Goal: Information Seeking & Learning: Check status

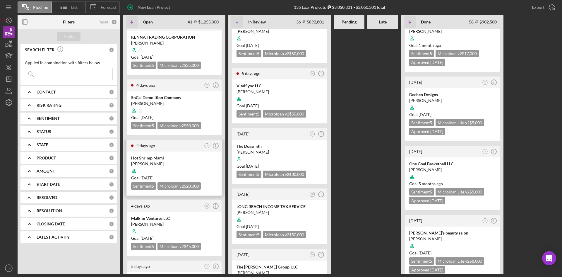
scroll to position [117, 0]
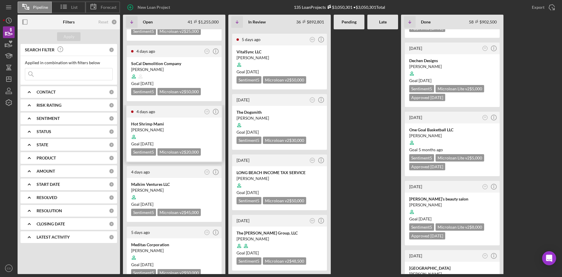
click at [168, 124] on div "Hot Shrimp Mami" at bounding box center [174, 124] width 86 height 6
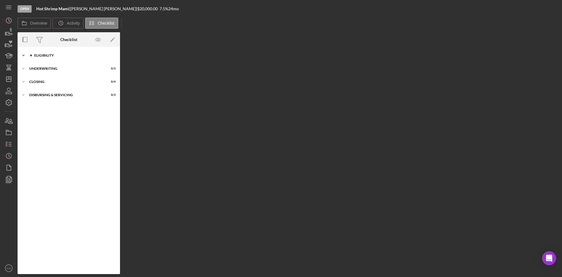
click at [61, 54] on div "Eligibility" at bounding box center [73, 56] width 78 height 4
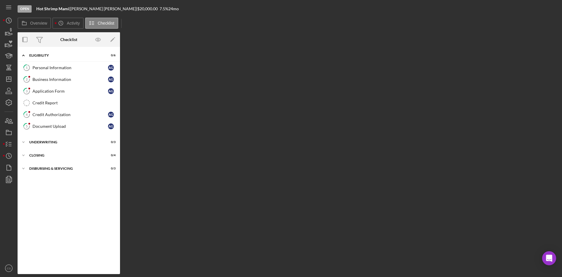
click at [236, 98] on div "Overview Internal Workflow Stage Open Icon/Dropdown Arrow Archive (can unarchiv…" at bounding box center [289, 153] width 542 height 242
click at [11, 34] on icon "button" at bounding box center [9, 33] width 6 height 3
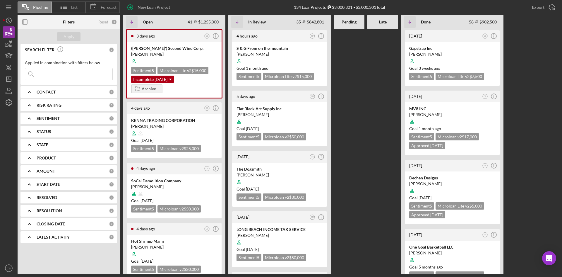
click at [59, 76] on input at bounding box center [68, 74] width 87 height 12
click at [186, 52] on div "[PERSON_NAME]" at bounding box center [174, 54] width 86 height 6
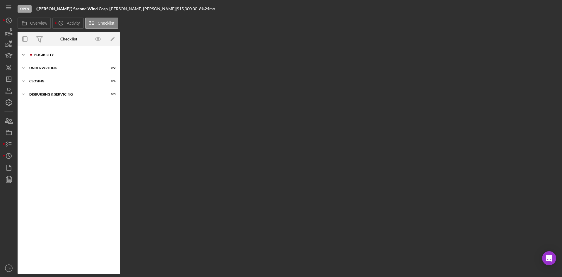
click at [50, 59] on div "Icon/Expander Eligibility 2 / 6" at bounding box center [69, 55] width 102 height 12
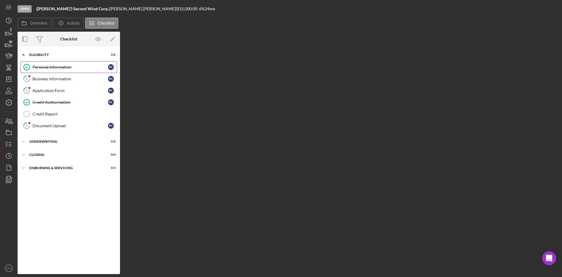
click at [79, 66] on div "Personal Information" at bounding box center [71, 67] width 76 height 5
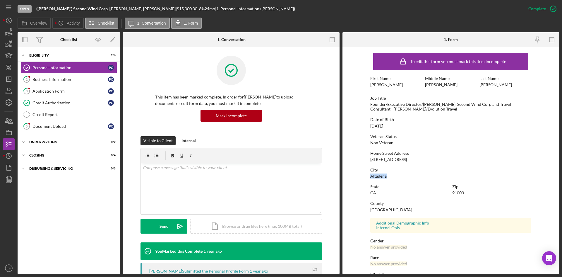
drag, startPoint x: 397, startPoint y: 174, endPoint x: 357, endPoint y: 175, distance: 39.8
click at [357, 175] on form "To edit this form you must mark this item incomplete First Name [PERSON_NAME] M…" at bounding box center [451, 160] width 217 height 227
copy div "Altadena"
drag, startPoint x: 91, startPoint y: 7, endPoint x: 124, endPoint y: 9, distance: 32.6
click at [124, 9] on div "([PERSON_NAME]') Second Wind Corp. | [PERSON_NAME] | $15,000.00 6 % 24 mo | 1. …" at bounding box center [165, 8] width 259 height 5
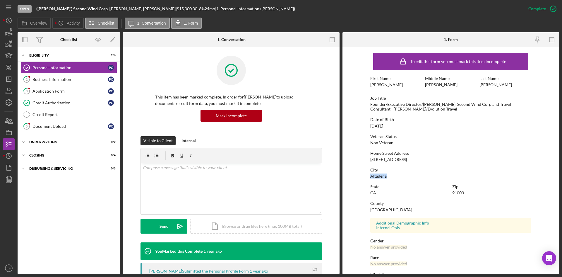
copy div "[PERSON_NAME]"
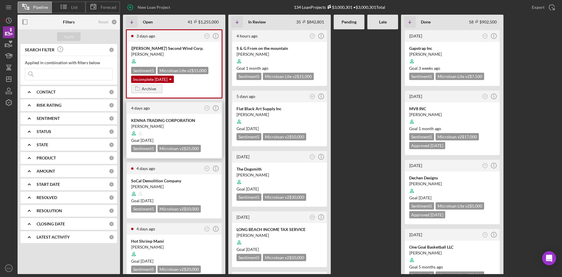
click at [171, 132] on div at bounding box center [174, 133] width 86 height 11
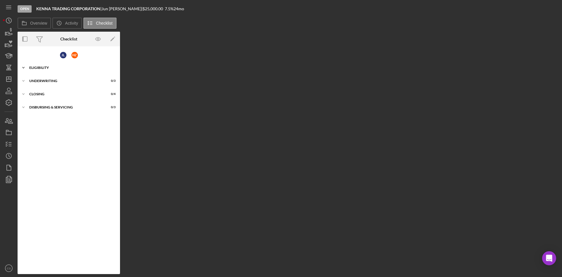
click at [39, 69] on div "Eligibility" at bounding box center [70, 68] width 83 height 4
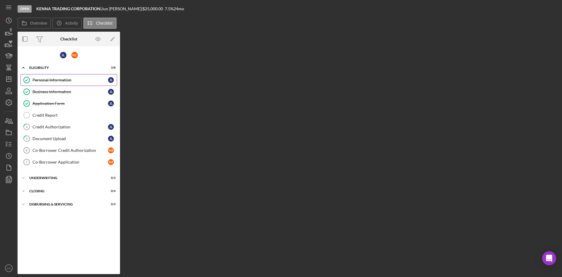
click at [74, 78] on div "Personal Information" at bounding box center [71, 80] width 76 height 5
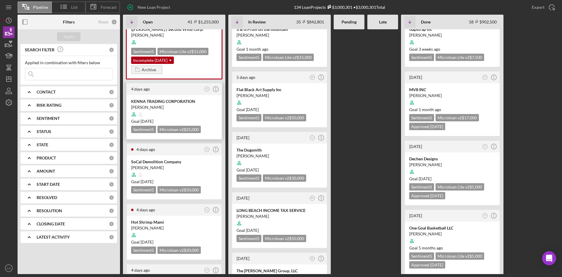
scroll to position [29, 0]
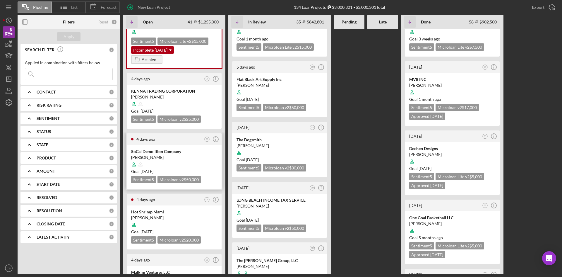
click at [170, 152] on div "SoCal Demolition Company" at bounding box center [174, 151] width 86 height 6
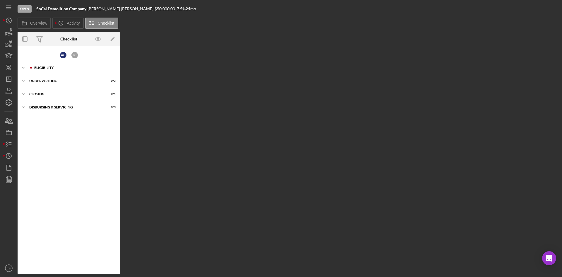
click at [59, 70] on div "Icon/Expander Eligibility 1 / 6" at bounding box center [69, 68] width 102 height 12
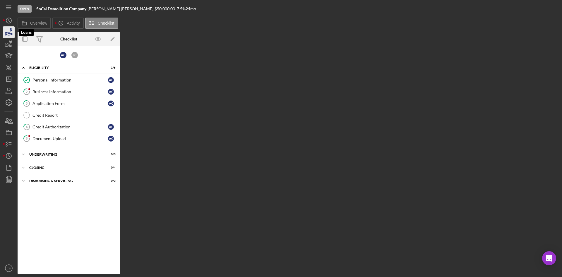
click at [13, 30] on icon "button" at bounding box center [8, 32] width 15 height 15
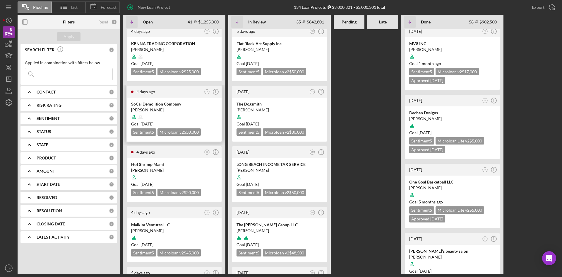
scroll to position [88, 0]
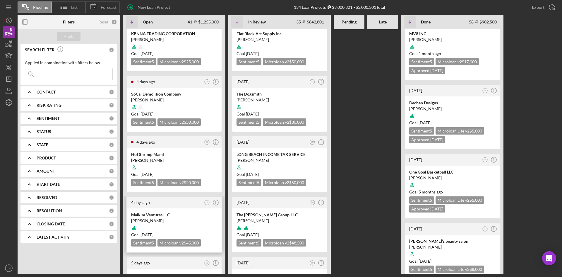
click at [172, 213] on div "Malkim Ventures LLC" at bounding box center [174, 215] width 86 height 6
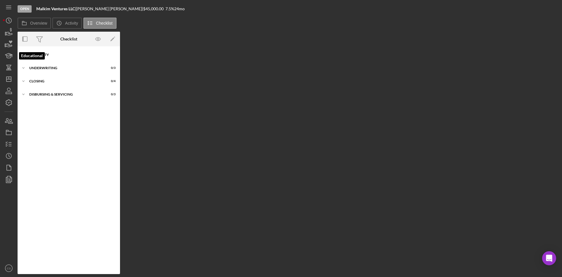
click at [46, 53] on div "Eligibility" at bounding box center [70, 55] width 83 height 4
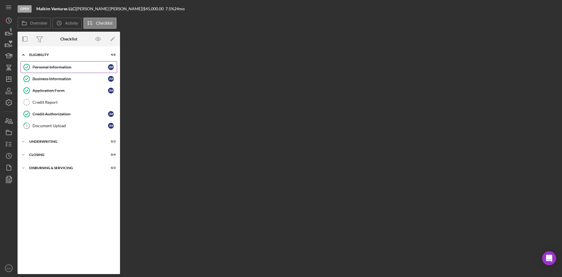
click at [69, 64] on link "Personal Information Personal Information [PERSON_NAME]" at bounding box center [68, 67] width 97 height 12
drag, startPoint x: 77, startPoint y: 8, endPoint x: 36, endPoint y: 8, distance: 41.0
click at [36, 8] on div "Open Malkim Ventures LLC | [PERSON_NAME] | $45,000.00 7.5 % 24 mo" at bounding box center [289, 9] width 542 height 18
copy div "Malkim Ventures LLC"
click at [64, 68] on div "Personal Information" at bounding box center [71, 67] width 76 height 5
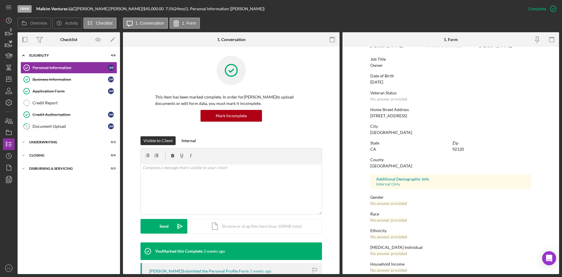
scroll to position [46, 0]
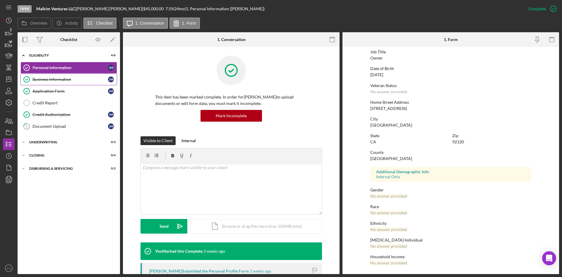
click at [68, 78] on div "Business Information" at bounding box center [71, 79] width 76 height 5
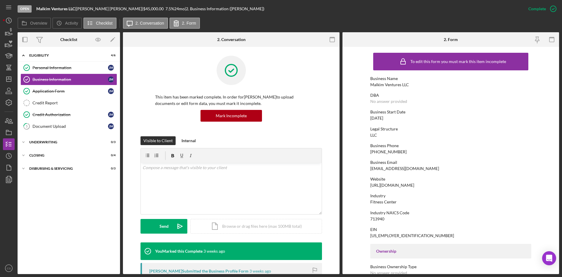
drag, startPoint x: 79, startPoint y: 8, endPoint x: 107, endPoint y: 9, distance: 27.5
click at [107, 9] on div "Malkim Ventures LLC | [PERSON_NAME] | $45,000.00 7.5 % 24 mo | 2. Business Info…" at bounding box center [150, 8] width 228 height 5
click at [10, 29] on icon "button" at bounding box center [8, 32] width 15 height 15
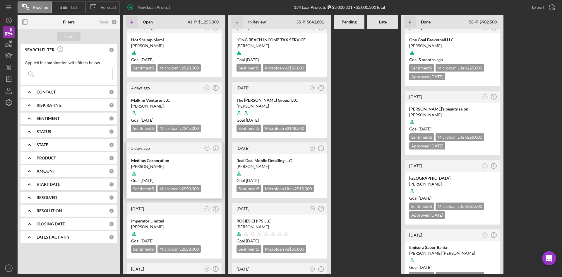
scroll to position [264, 0]
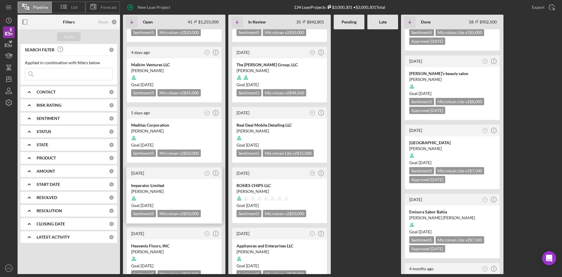
click at [178, 188] on div "[PERSON_NAME]" at bounding box center [174, 191] width 86 height 6
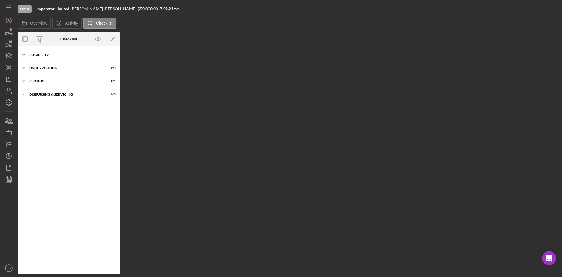
click at [60, 53] on div "Icon/Expander Eligibility 3 / 6" at bounding box center [69, 55] width 102 height 12
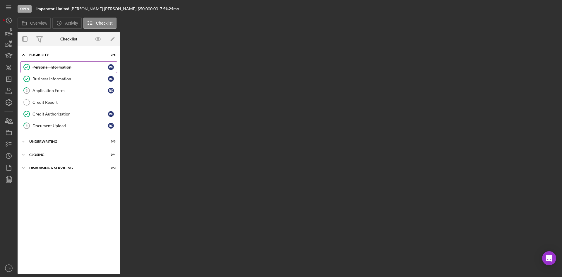
click at [56, 67] on div "Personal Information" at bounding box center [71, 67] width 76 height 5
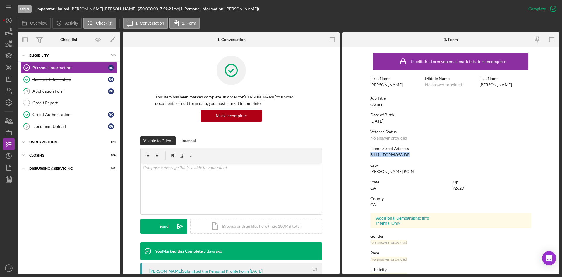
drag, startPoint x: 416, startPoint y: 153, endPoint x: 364, endPoint y: 156, distance: 51.6
click at [364, 156] on form "To edit this form you must mark this item incomplete First Name [PERSON_NAME] M…" at bounding box center [451, 160] width 217 height 227
copy div "34111 FORMOSA DR"
click at [436, 137] on div "Veteran Status No answer provided" at bounding box center [450, 134] width 161 height 11
drag, startPoint x: 398, startPoint y: 169, endPoint x: 365, endPoint y: 172, distance: 33.2
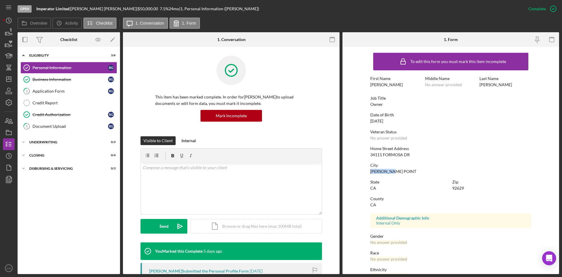
click at [362, 172] on form "To edit this form you must mark this item incomplete First Name [PERSON_NAME] M…" at bounding box center [451, 160] width 217 height 227
copy div "[PERSON_NAME] POINT"
drag, startPoint x: 69, startPoint y: 9, endPoint x: 33, endPoint y: 8, distance: 36.1
click at [33, 8] on div "Open Imperator Limited | [PERSON_NAME] | $50,000.00 7.5 % 24 mo | 1. Personal I…" at bounding box center [270, 9] width 505 height 18
click at [70, 82] on link "Business Information Business Information R G" at bounding box center [68, 80] width 97 height 12
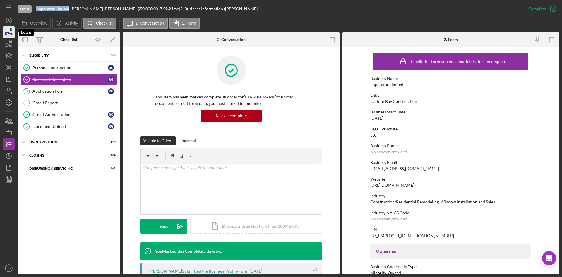
click at [5, 31] on icon "button" at bounding box center [8, 32] width 15 height 15
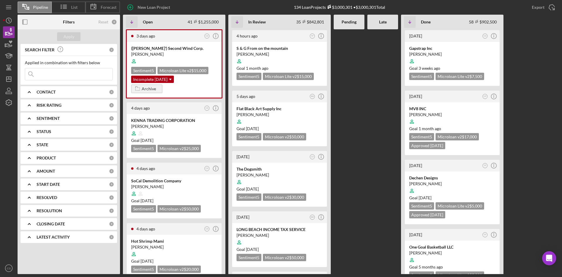
click at [58, 76] on input at bounding box center [68, 74] width 87 height 12
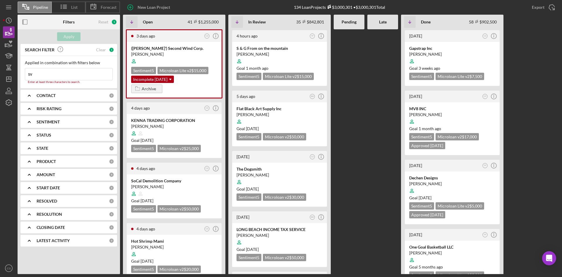
click at [76, 79] on input "sv" at bounding box center [68, 74] width 87 height 12
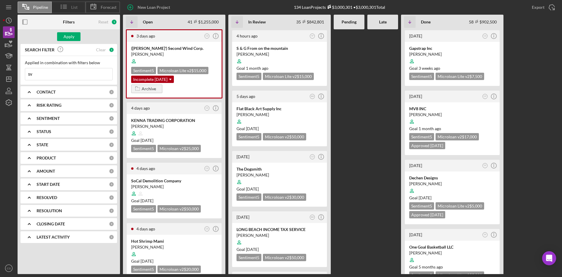
type input "sv"
